Goal: Information Seeking & Learning: Learn about a topic

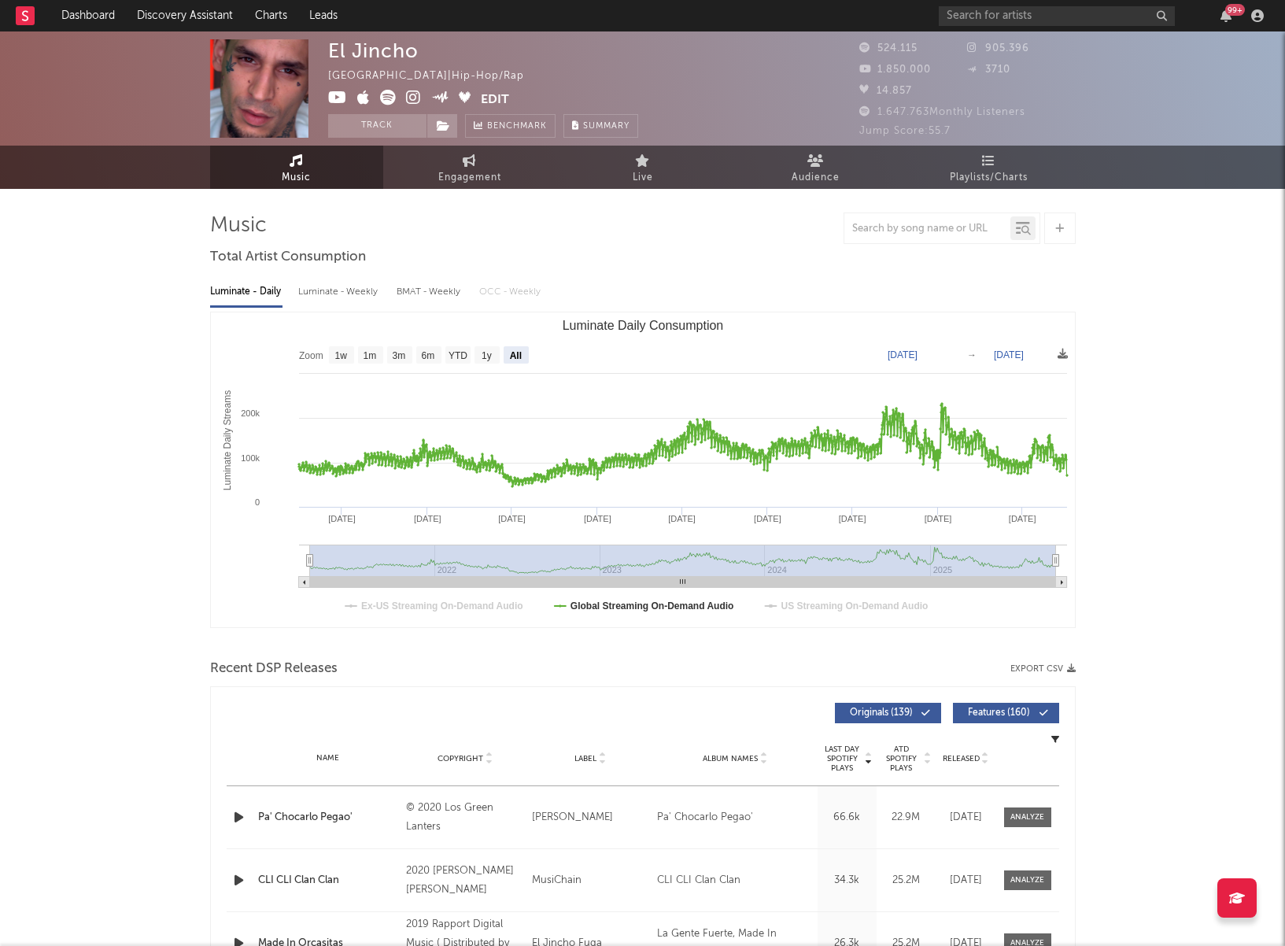
select select "All"
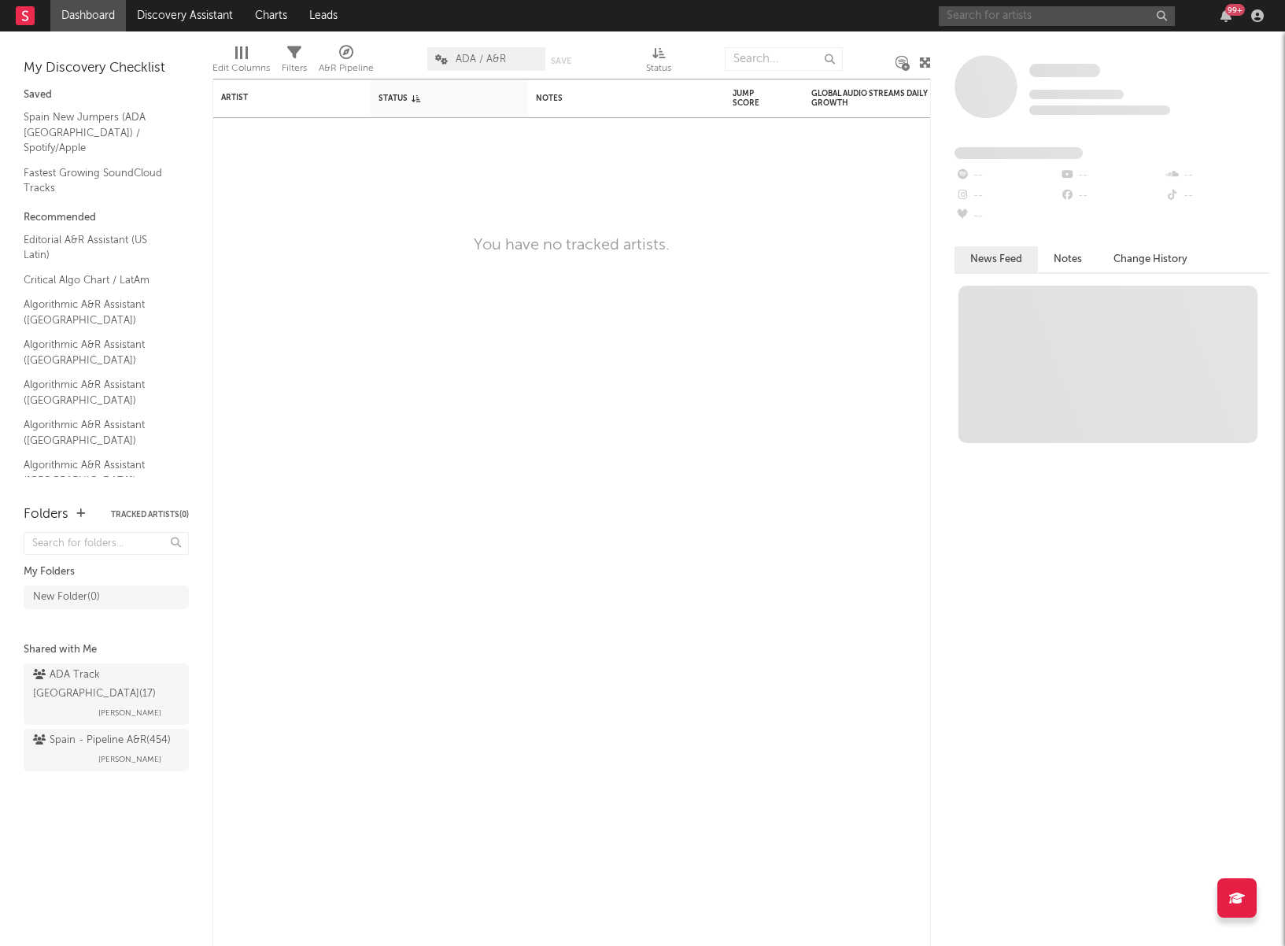
click at [1061, 15] on input "text" at bounding box center [1057, 16] width 236 height 20
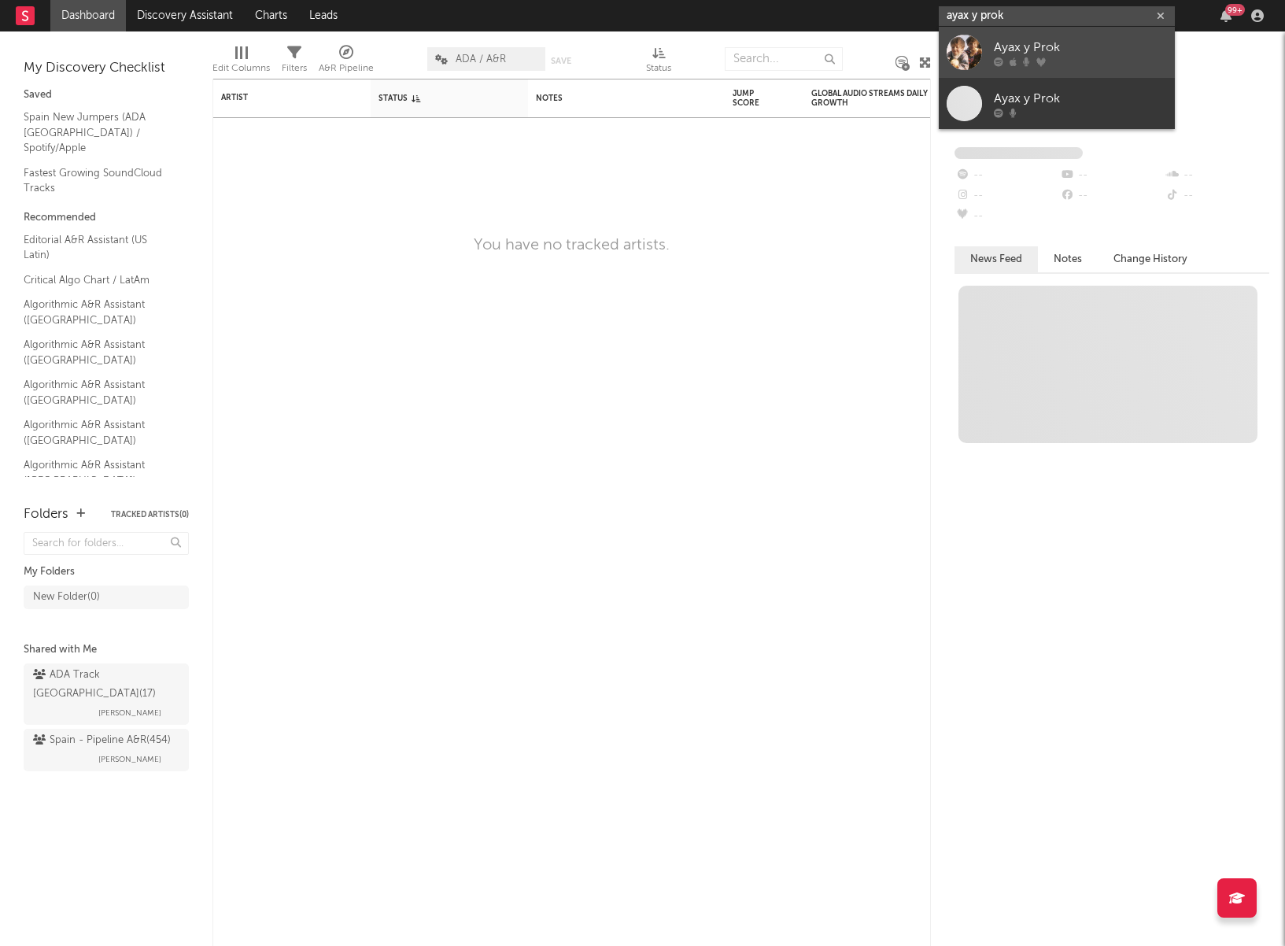
type input "ayax y prok"
click at [1039, 50] on div "Ayax y Prok" at bounding box center [1080, 47] width 173 height 19
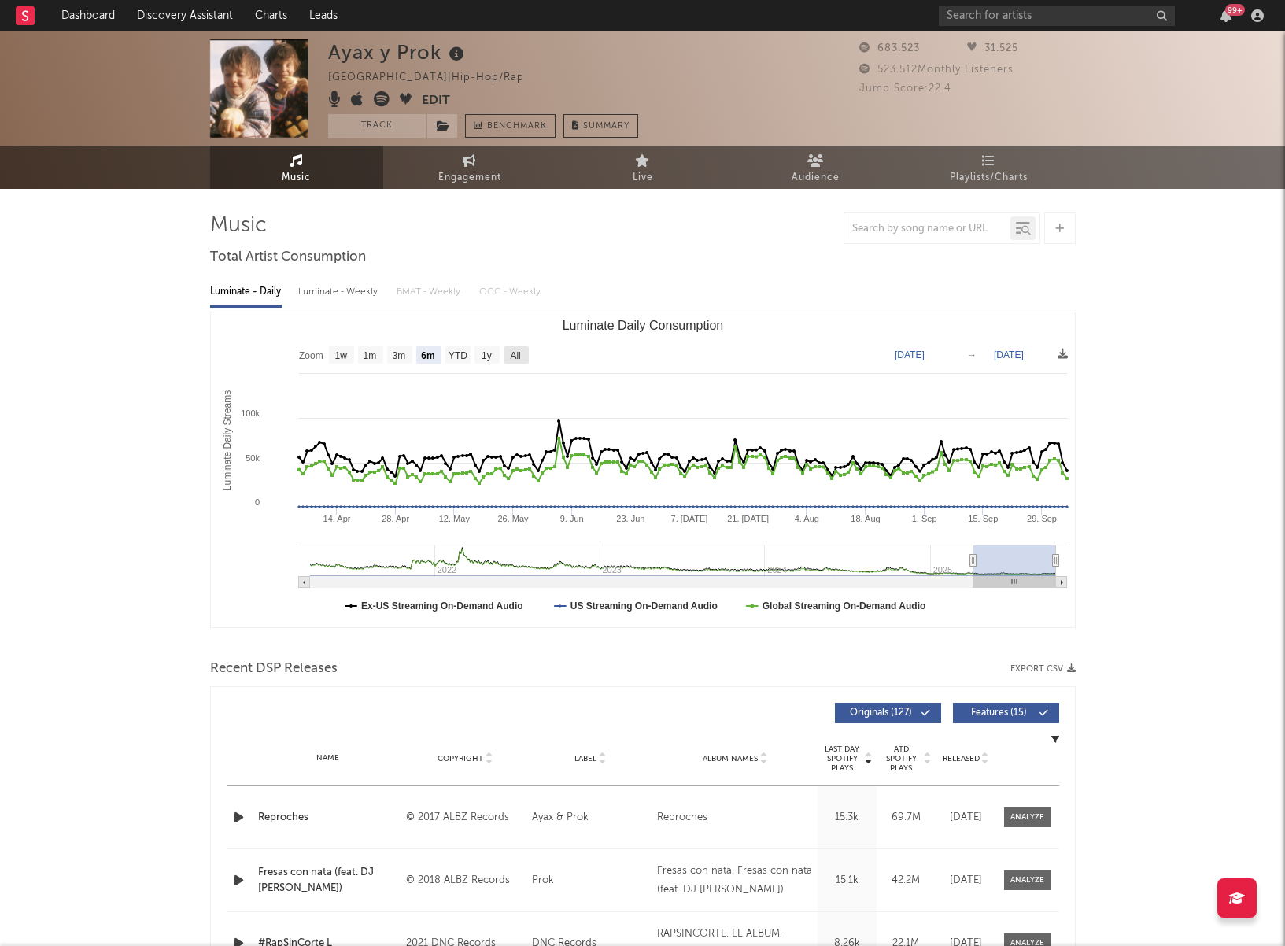
click at [516, 353] on text "All" at bounding box center [515, 355] width 10 height 11
select select "All"
type input "[DATE]"
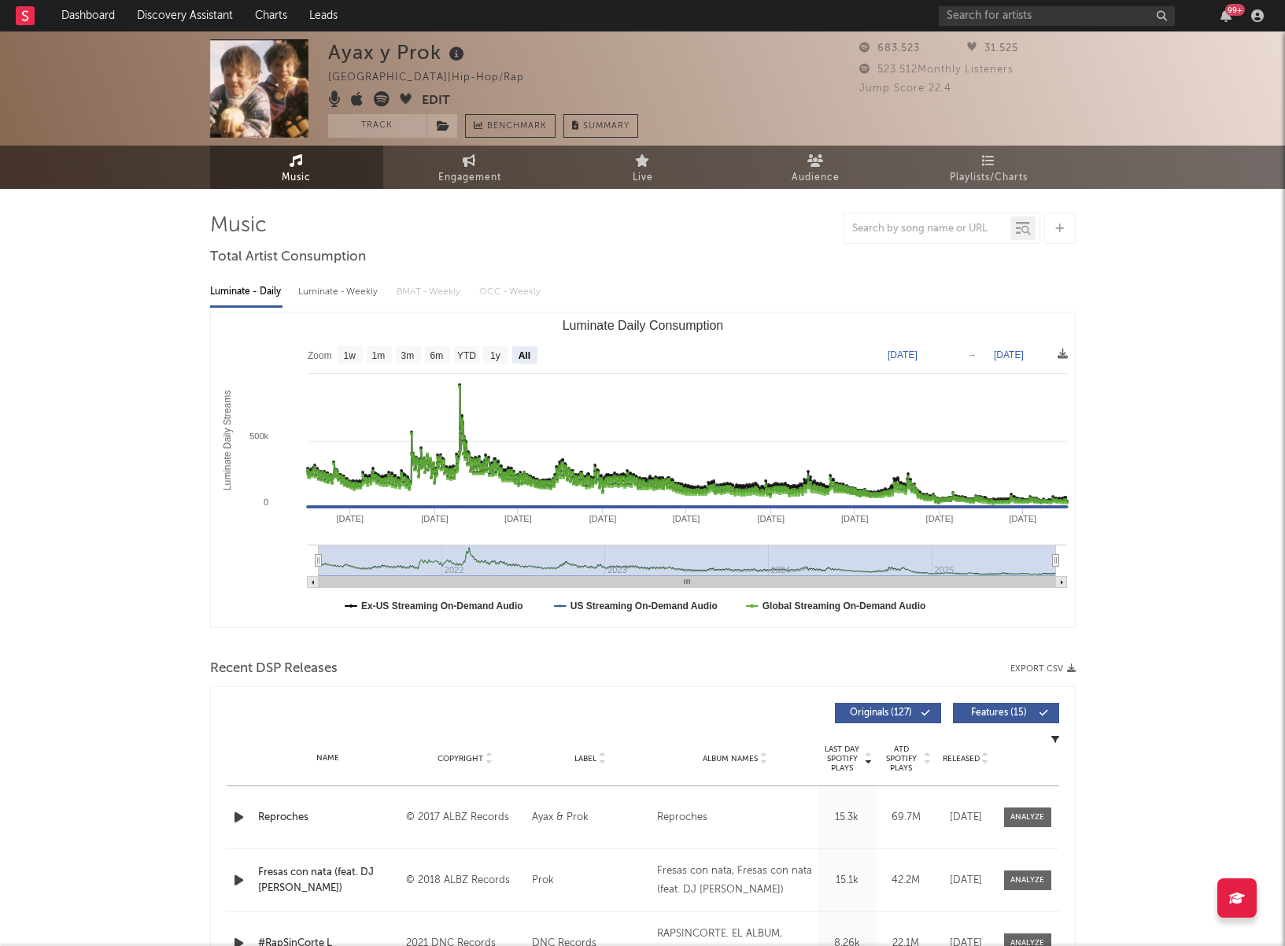
click at [470, 611] on rect "Luminate Daily Consumption" at bounding box center [643, 469] width 864 height 315
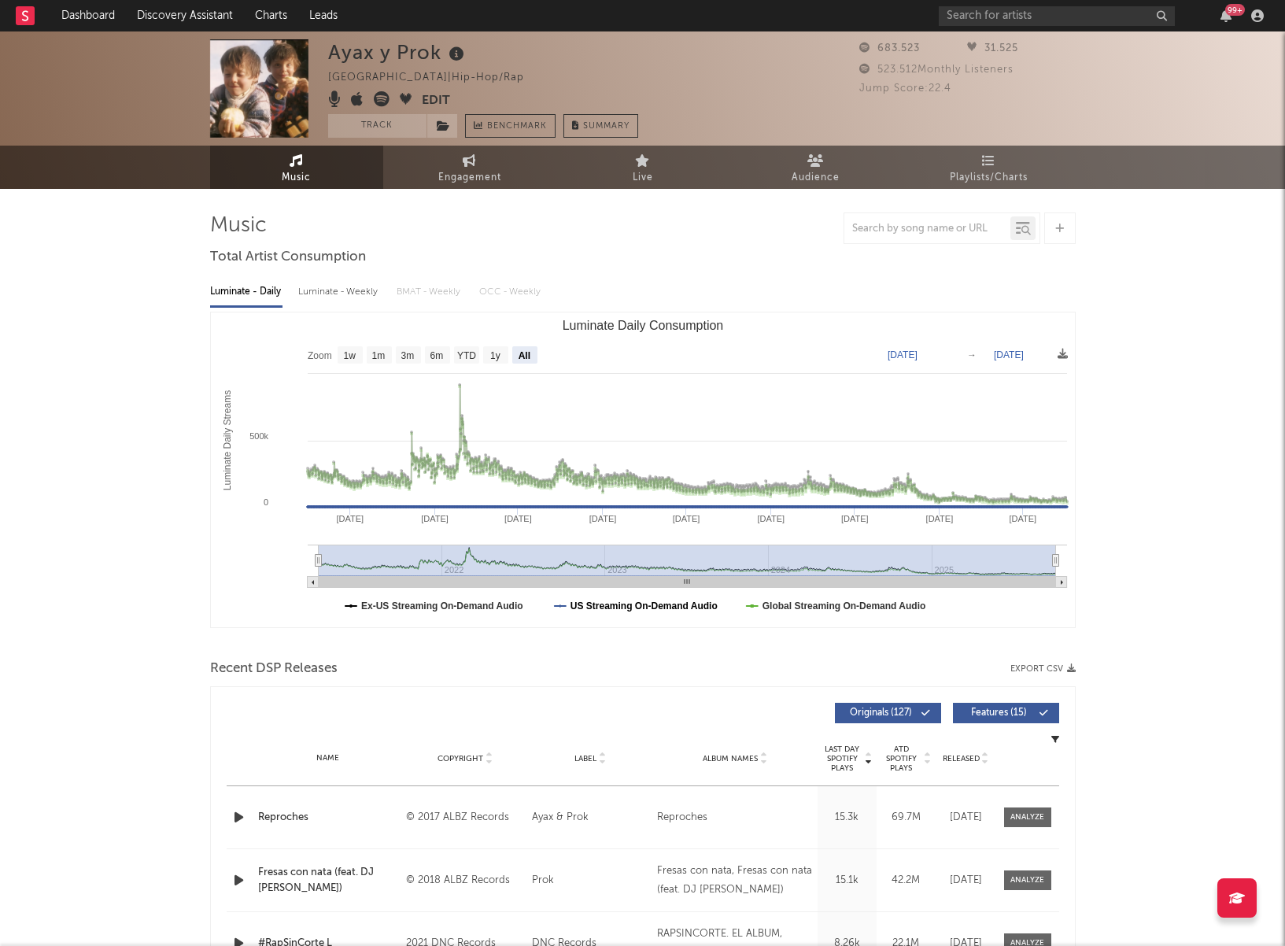
click at [674, 607] on text "US Streaming On-Demand Audio" at bounding box center [643, 605] width 147 height 11
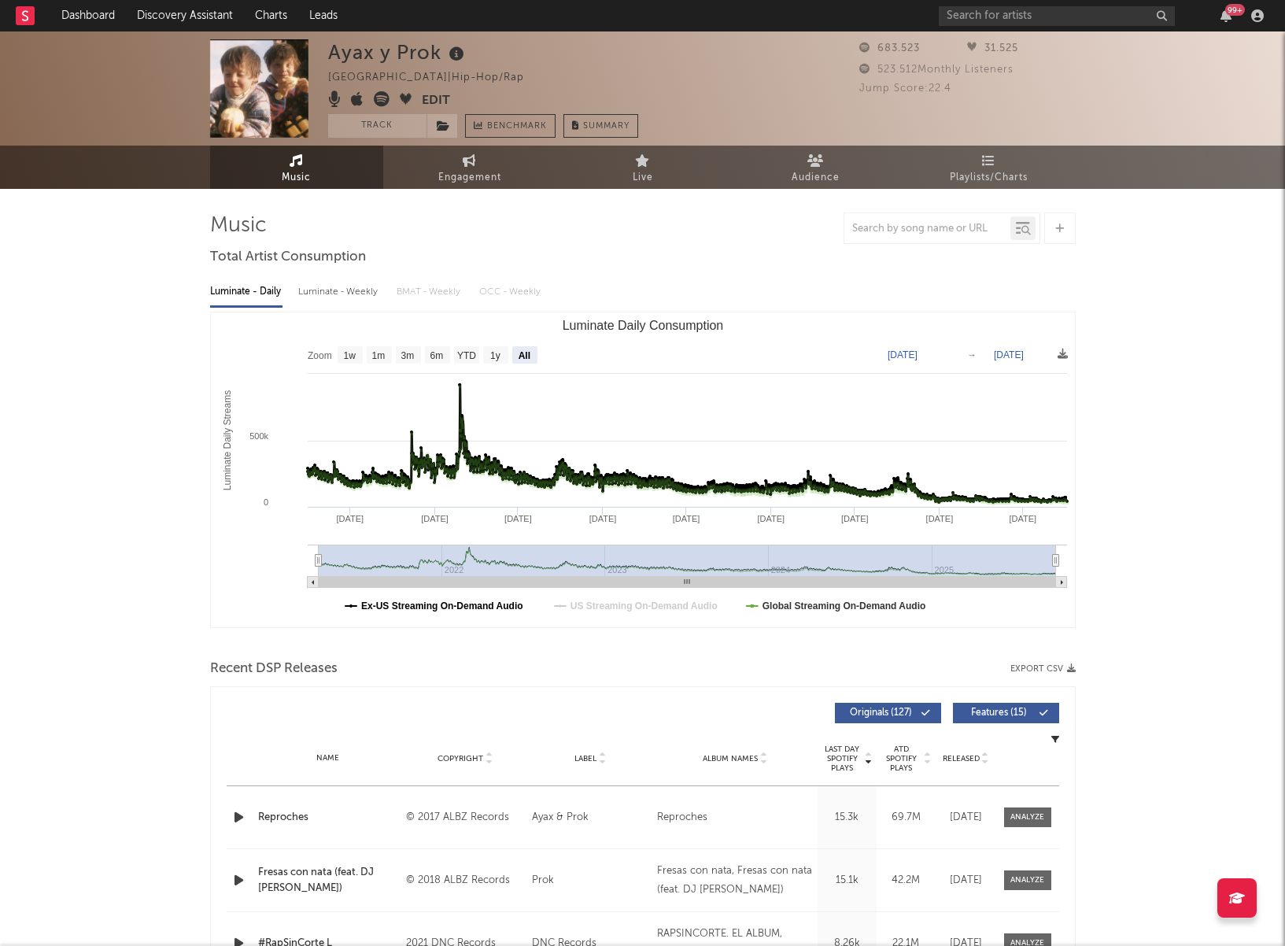
click at [444, 609] on text "Ex-US Streaming On-Demand Audio" at bounding box center [442, 605] width 162 height 11
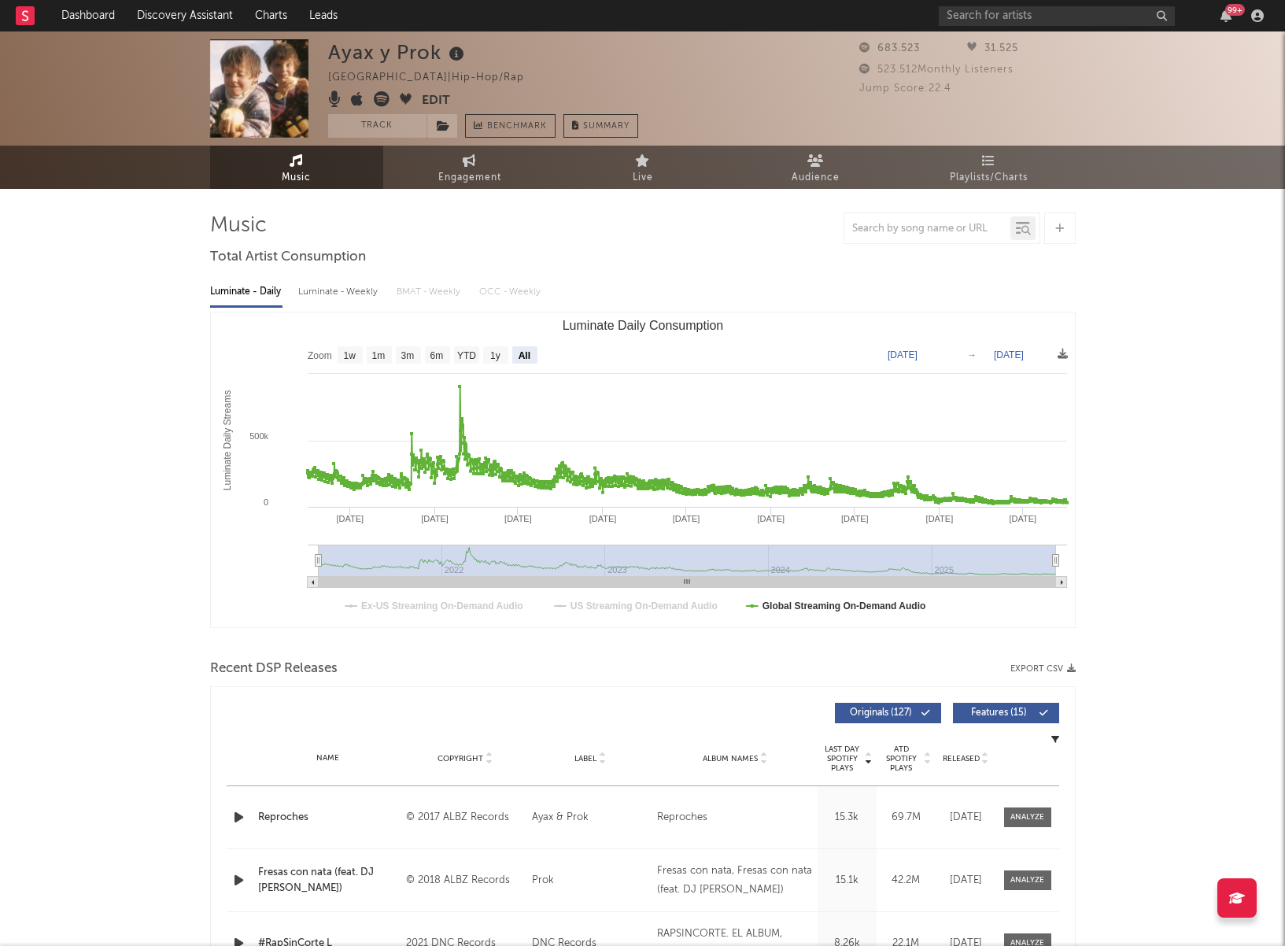
click at [345, 292] on div "Luminate - Weekly" at bounding box center [339, 292] width 83 height 27
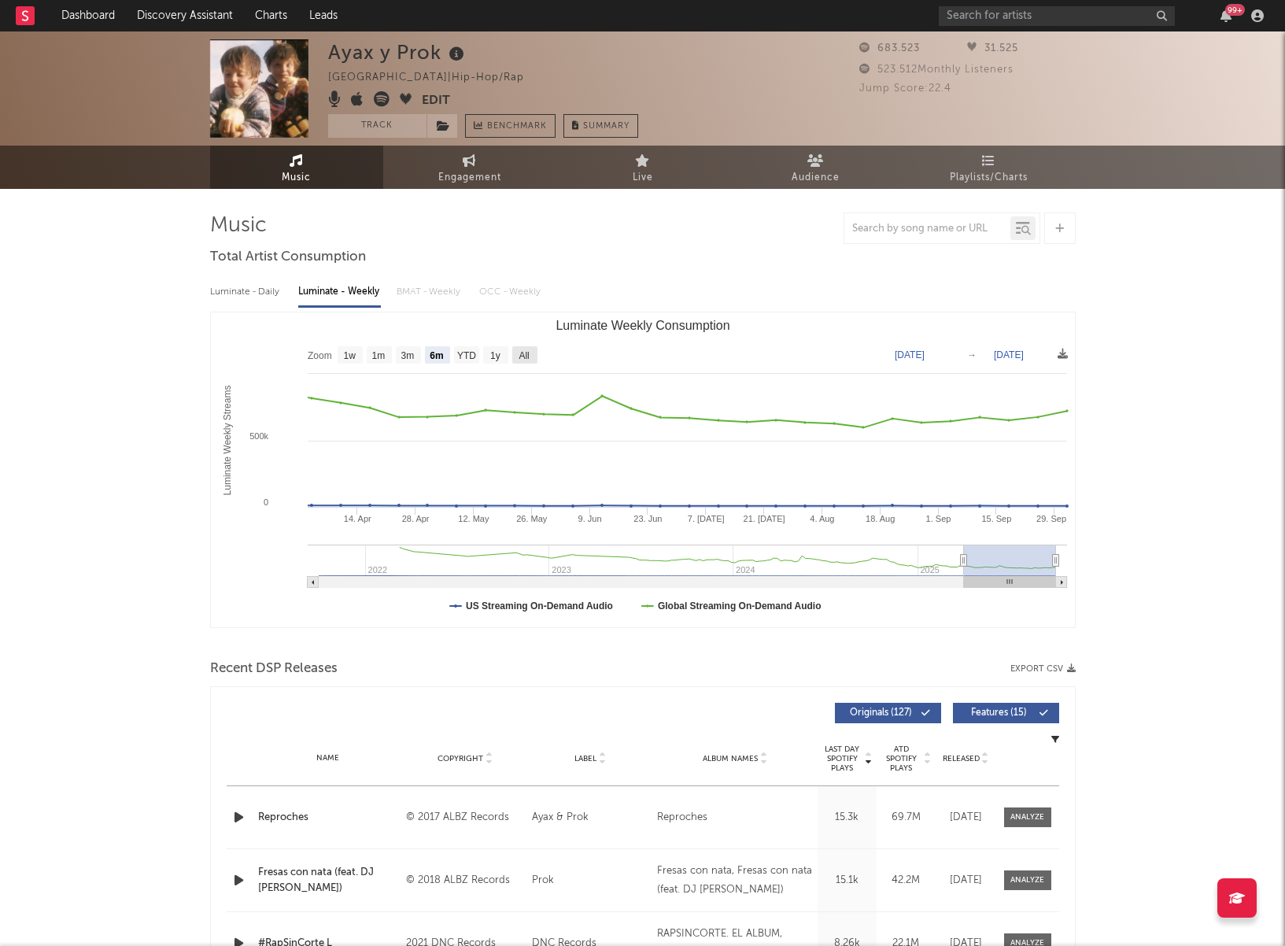
click at [528, 352] on text "All" at bounding box center [523, 355] width 10 height 11
select select "All"
type input "2021-09-30"
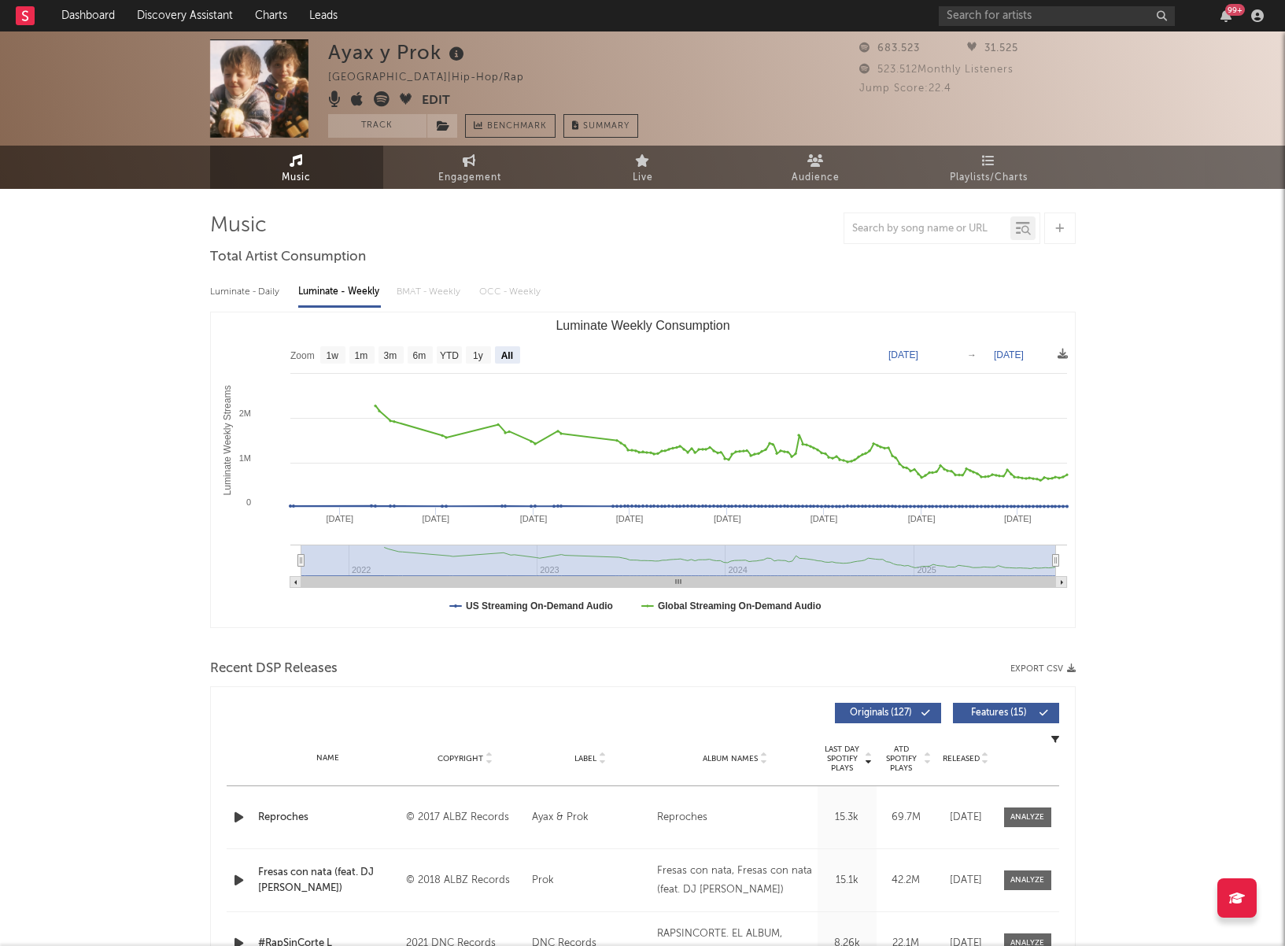
click at [262, 290] on div "Luminate - Daily" at bounding box center [246, 292] width 72 height 27
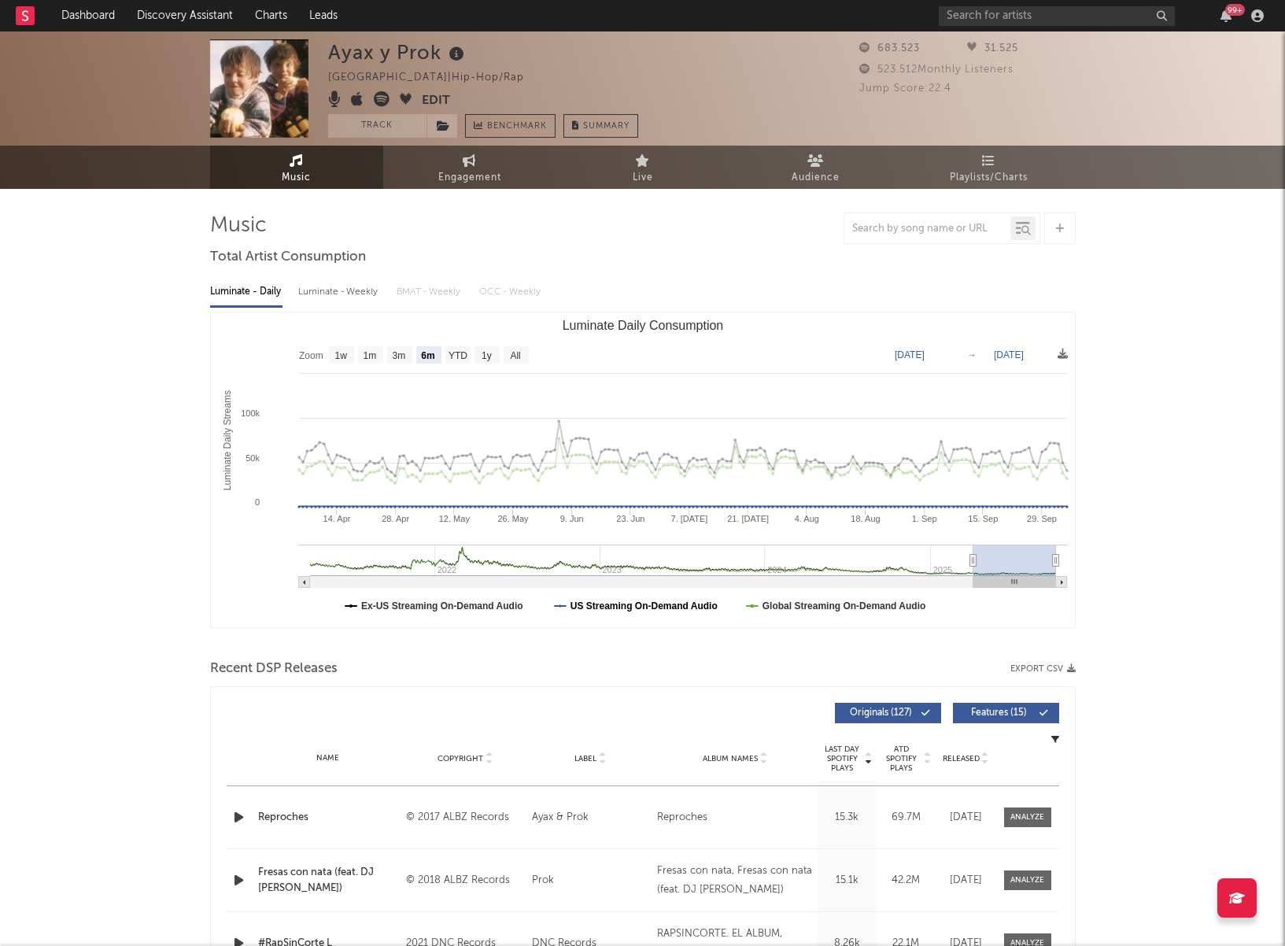
click at [678, 607] on text "US Streaming On-Demand Audio" at bounding box center [643, 605] width 147 height 11
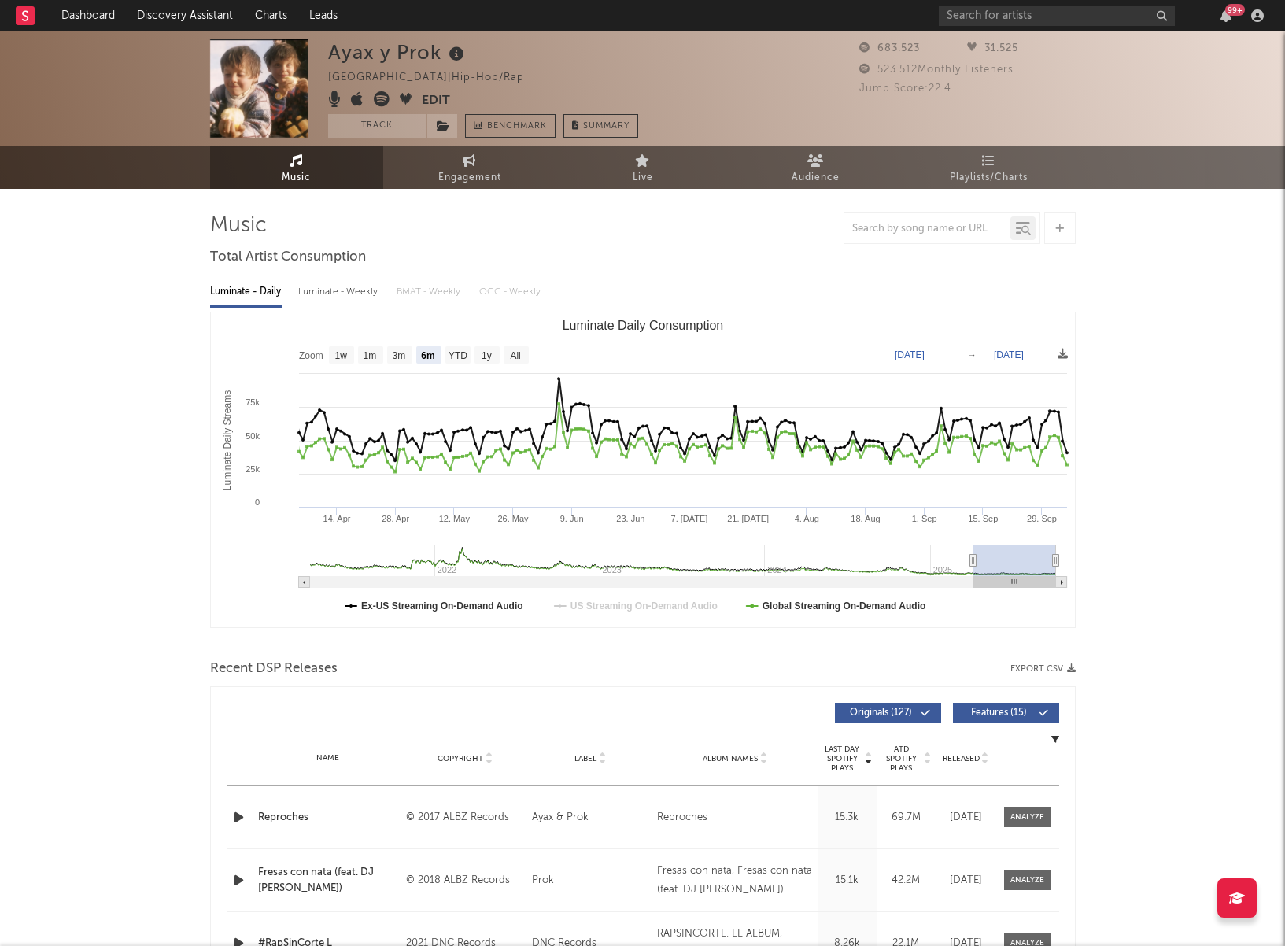
click at [473, 614] on rect "Luminate Daily Consumption" at bounding box center [643, 469] width 864 height 315
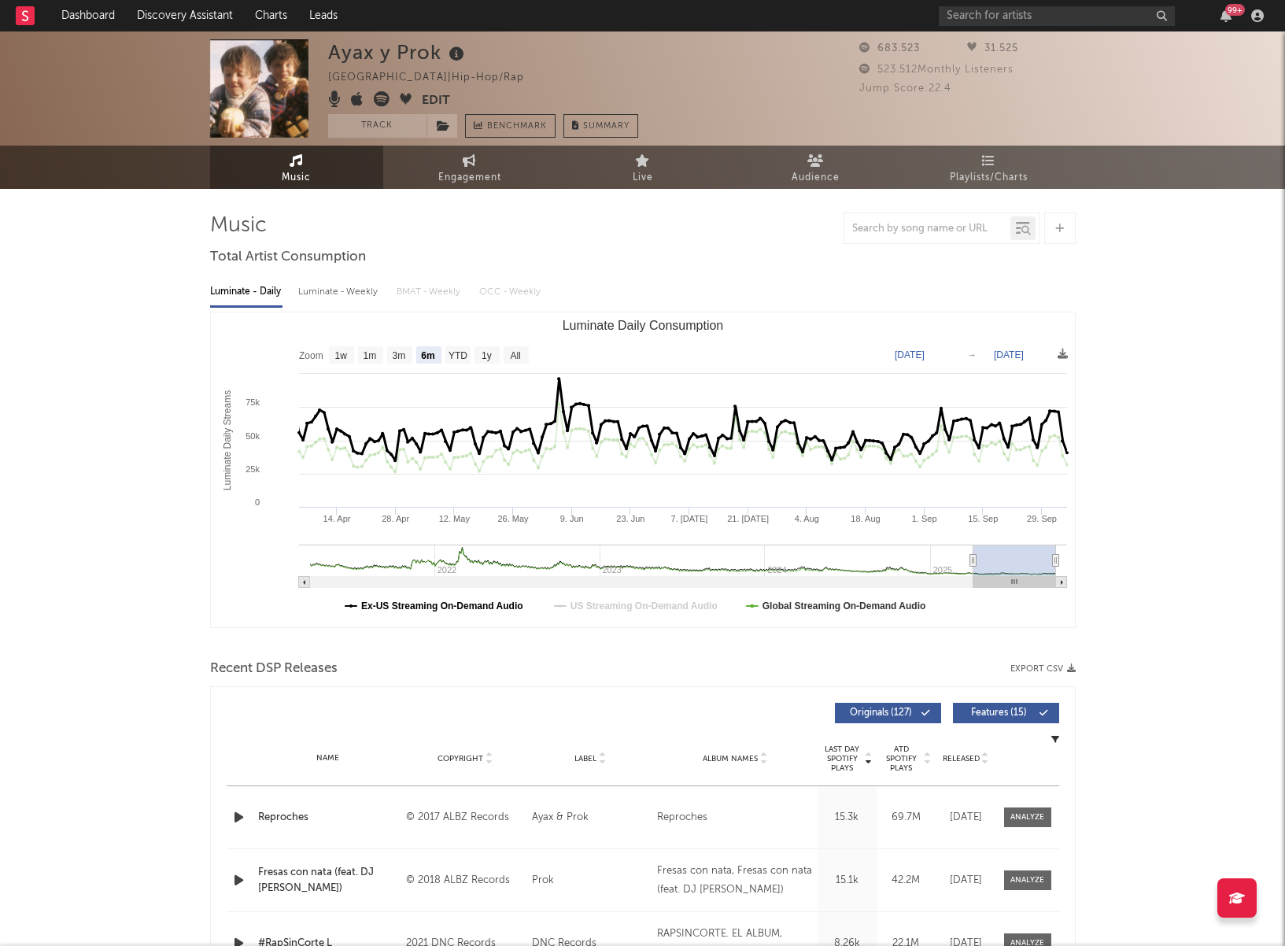
click at [465, 607] on text "Ex-US Streaming On-Demand Audio" at bounding box center [442, 605] width 162 height 11
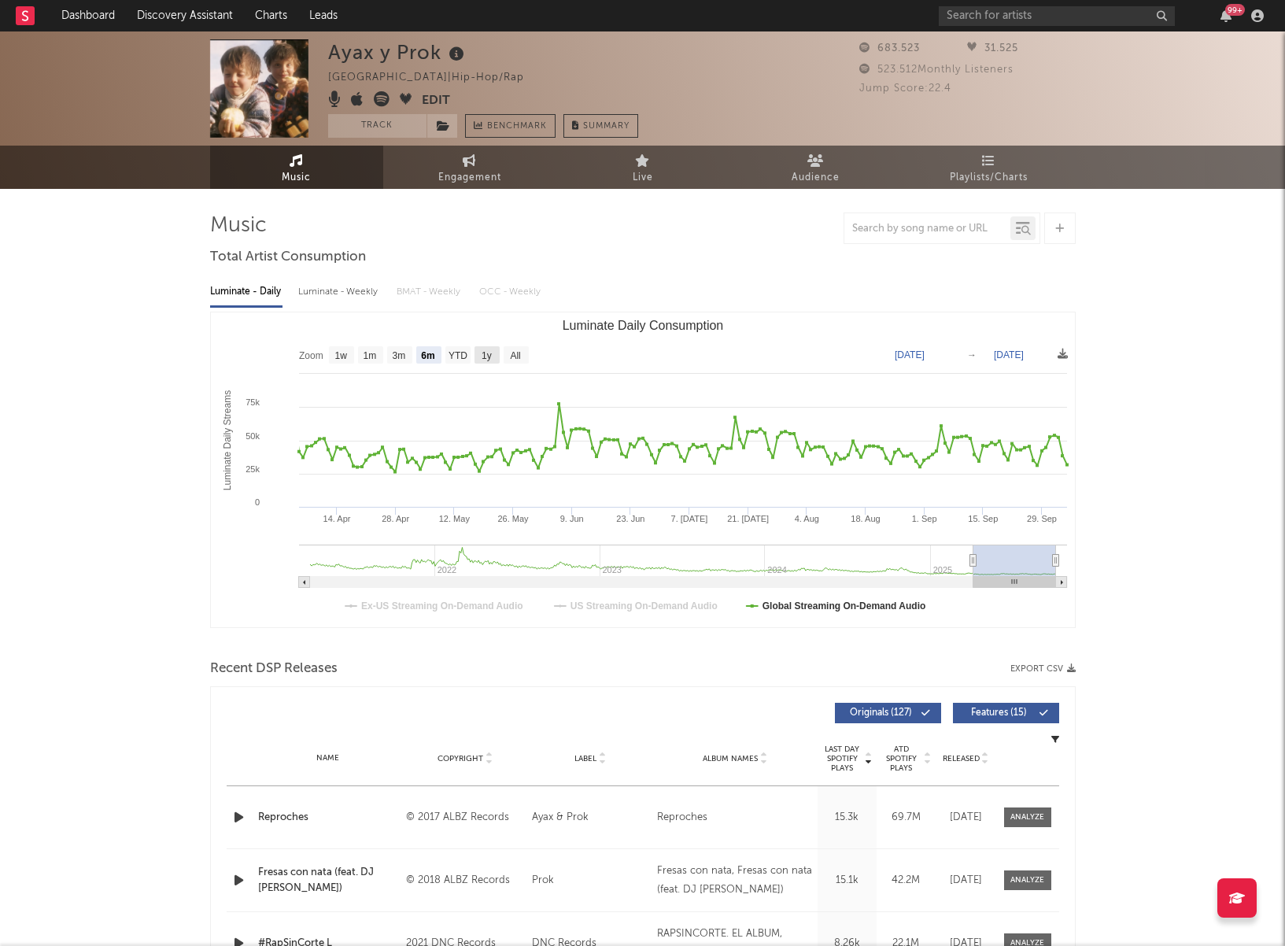
click at [490, 351] on text "1y" at bounding box center [487, 355] width 10 height 11
select select "1y"
type input "2024-10-05"
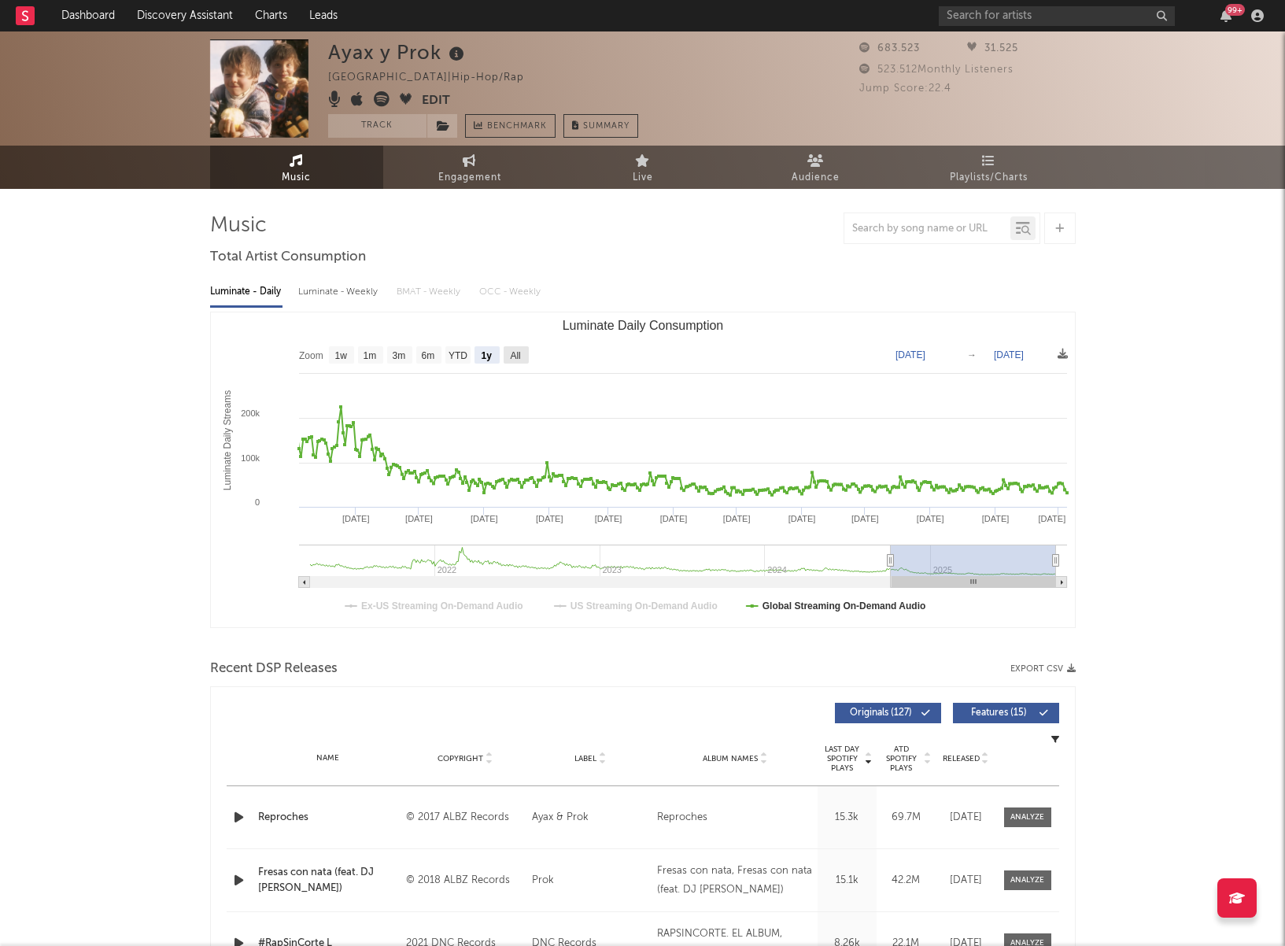
click at [519, 354] on text "All" at bounding box center [515, 355] width 10 height 11
select select "All"
type input "[DATE]"
